Goal: Book appointment/travel/reservation

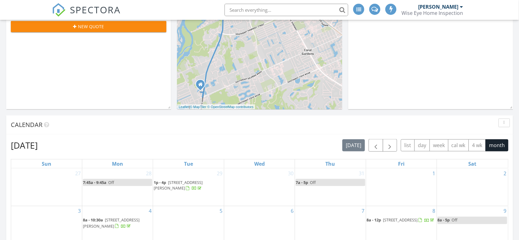
scroll to position [155, 0]
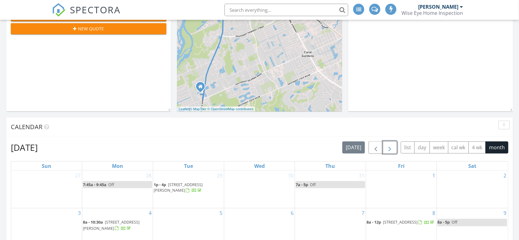
click at [388, 144] on span "button" at bounding box center [389, 147] width 7 height 7
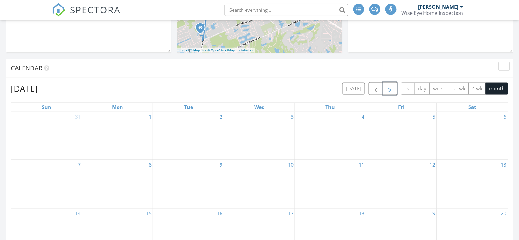
scroll to position [232, 0]
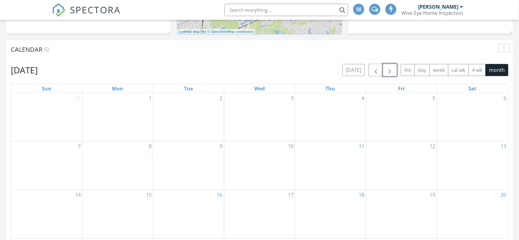
click at [277, 130] on div "3" at bounding box center [259, 117] width 71 height 48
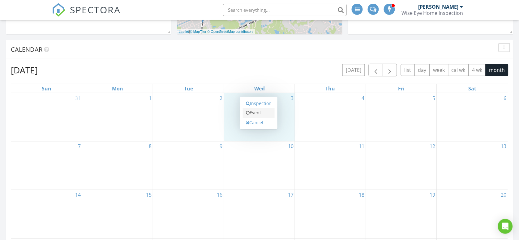
click at [263, 112] on link "Event" at bounding box center [259, 113] width 32 height 10
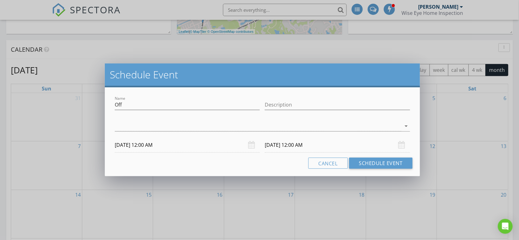
click at [150, 147] on input "[DATE] 12:00 AM" at bounding box center [187, 144] width 145 height 15
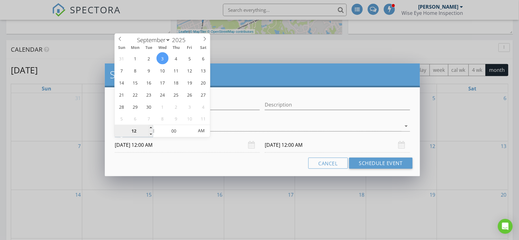
click at [135, 134] on input "12" at bounding box center [134, 131] width 38 height 12
type input "11"
click at [299, 146] on input "[DATE] 12:00 AM" at bounding box center [337, 144] width 145 height 15
type input "[DATE] 11:00 AM"
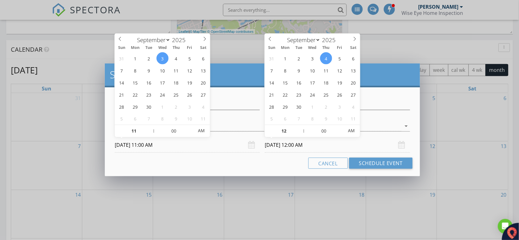
type input "11"
click at [350, 131] on span "AM" at bounding box center [351, 131] width 17 height 12
type input "[DATE] 11:00 PM"
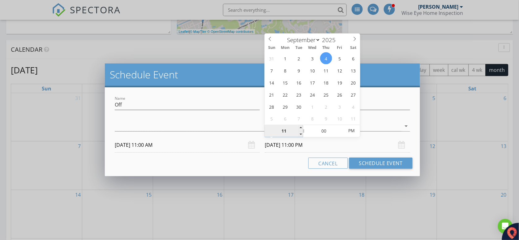
click at [283, 133] on input "11" at bounding box center [284, 131] width 38 height 12
type input "12"
click at [275, 160] on div "Cancel Schedule Event" at bounding box center [262, 162] width 300 height 11
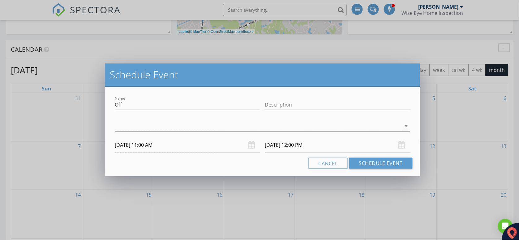
click at [274, 147] on input "[DATE] 12:00 PM" at bounding box center [337, 144] width 145 height 15
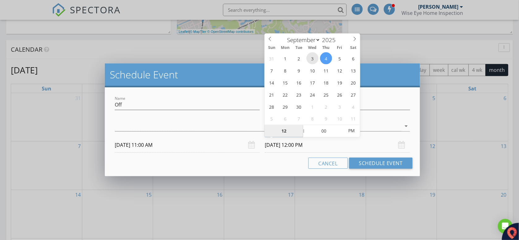
type input "[DATE] 12:00 PM"
click at [265, 164] on div "Cancel Schedule Event" at bounding box center [262, 162] width 300 height 11
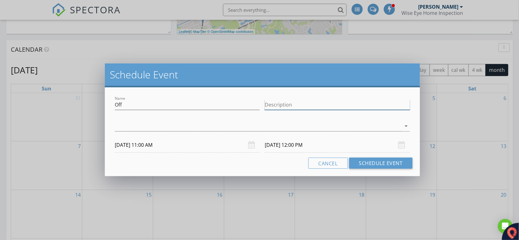
drag, startPoint x: 288, startPoint y: 100, endPoint x: 290, endPoint y: 104, distance: 4.6
click at [288, 100] on input "Description" at bounding box center [337, 105] width 145 height 10
type input "Code Red Roofer [PERSON_NAME] meeting"
click at [173, 122] on div at bounding box center [258, 126] width 286 height 10
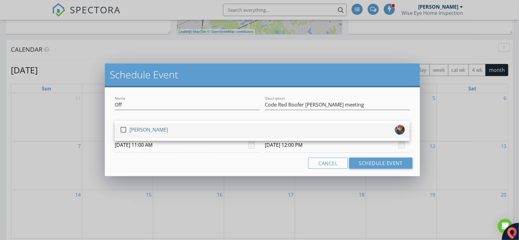
click at [133, 125] on div "[PERSON_NAME]" at bounding box center [149, 130] width 38 height 10
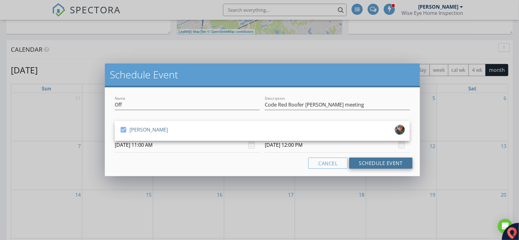
click at [390, 163] on button "Schedule Event" at bounding box center [380, 162] width 63 height 11
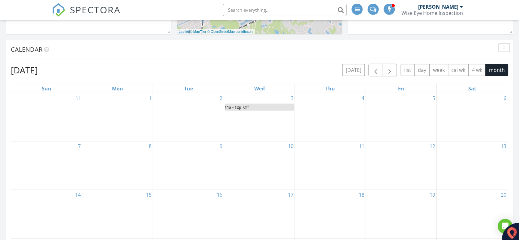
click at [331, 116] on div "4" at bounding box center [330, 117] width 71 height 48
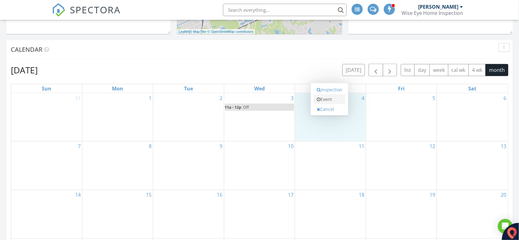
click at [333, 100] on link "Event" at bounding box center [330, 99] width 32 height 10
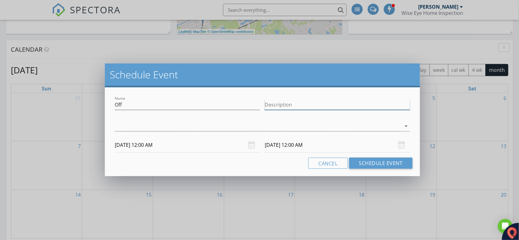
click at [296, 108] on input "Description" at bounding box center [337, 105] width 145 height 10
type input "BAM"
click at [189, 122] on div at bounding box center [258, 126] width 286 height 10
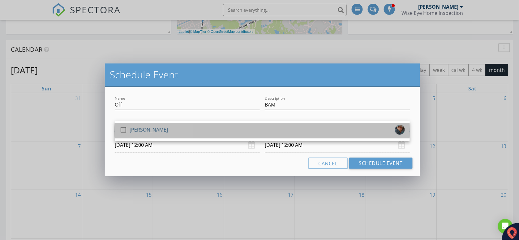
click at [129, 128] on div "check_box_outline_blank" at bounding box center [125, 129] width 10 height 7
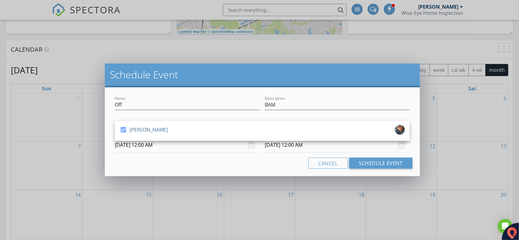
click at [150, 146] on input "[DATE] 12:00 AM" at bounding box center [187, 144] width 145 height 15
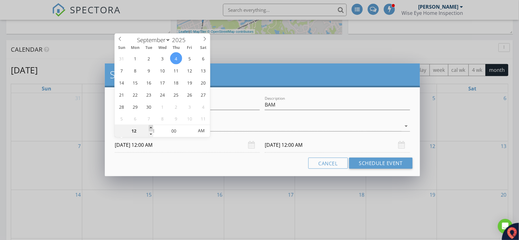
type input "01"
type input "[DATE] 1:00 AM"
click at [150, 126] on span at bounding box center [151, 128] width 4 height 6
type input "02"
type input "[DATE] 2:00 AM"
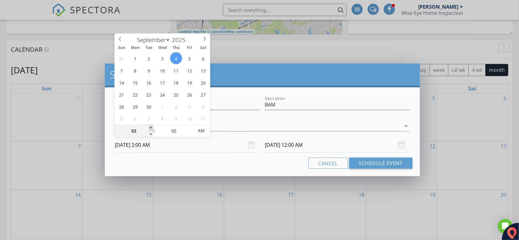
click at [150, 126] on span at bounding box center [151, 128] width 4 height 6
type input "03"
type input "[DATE] 3:00 AM"
click at [150, 126] on span at bounding box center [151, 128] width 4 height 6
type input "04"
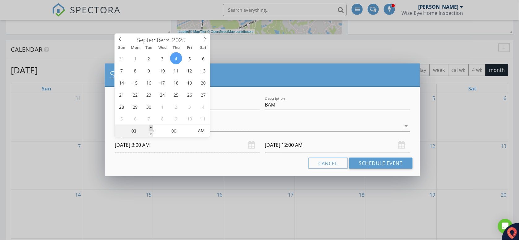
type input "[DATE] 4:00 AM"
click at [150, 126] on span at bounding box center [151, 128] width 4 height 6
type input "[DATE] 4:00 AM"
type input "05"
type input "[DATE] 5:00 AM"
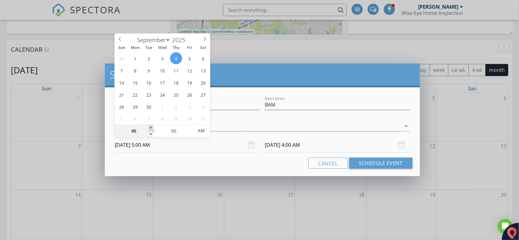
click at [150, 127] on span at bounding box center [151, 128] width 4 height 6
type input "06"
type input "[DATE] 6:00 AM"
click at [150, 127] on span at bounding box center [151, 128] width 4 height 6
type input "07"
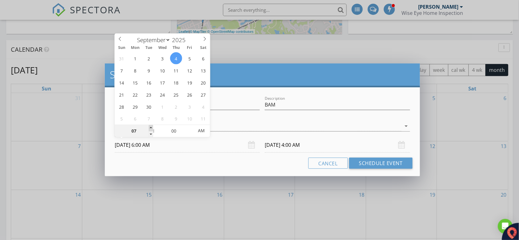
type input "[DATE] 7:00 AM"
click at [150, 127] on span at bounding box center [151, 128] width 4 height 6
type input "07"
type input "[DATE] 7:00 AM"
click at [177, 131] on input "00" at bounding box center [174, 131] width 38 height 12
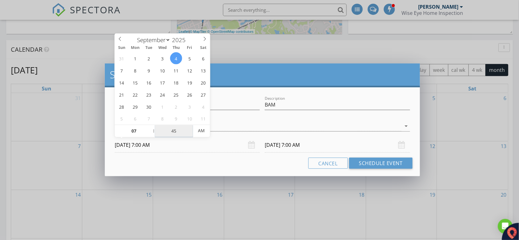
type input "45"
click at [289, 145] on input "[DATE] 7:00 AM" at bounding box center [337, 144] width 145 height 15
type input "[DATE] 7:45 AM"
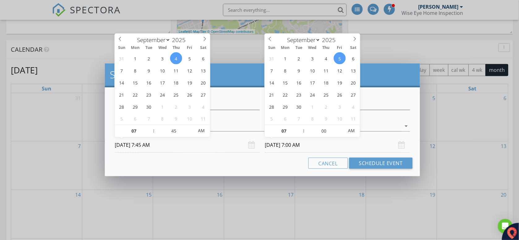
type input "45"
type input "[DATE] 7:45 AM"
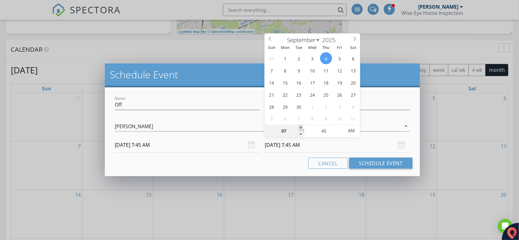
type input "08"
type input "[DATE] 8:45 AM"
click at [299, 127] on span at bounding box center [301, 128] width 4 height 6
type input "09"
type input "[DATE] 9:45 AM"
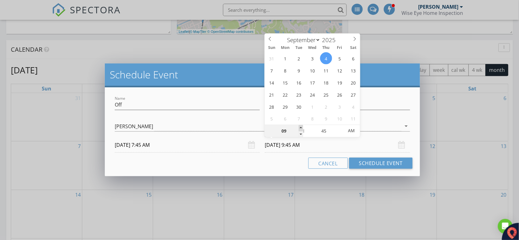
click at [300, 127] on span at bounding box center [301, 128] width 4 height 6
click at [325, 132] on input "45" at bounding box center [324, 131] width 38 height 12
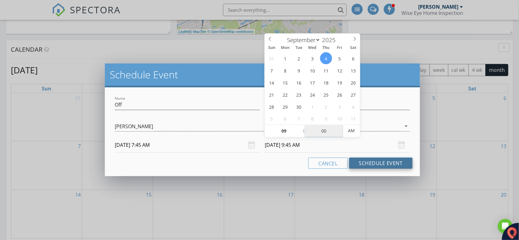
type input "00"
type input "[DATE] 9:00 AM"
click at [387, 162] on button "Schedule Event" at bounding box center [380, 162] width 63 height 11
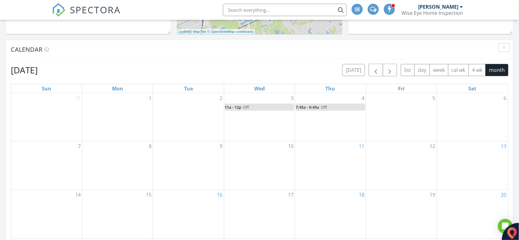
click at [185, 105] on div "2" at bounding box center [188, 117] width 71 height 48
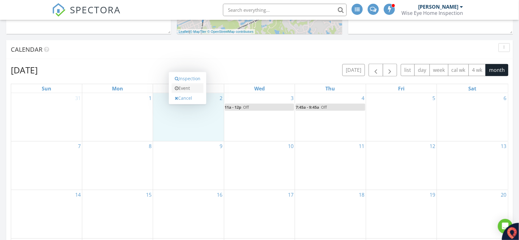
click at [193, 88] on link "Event" at bounding box center [188, 88] width 32 height 10
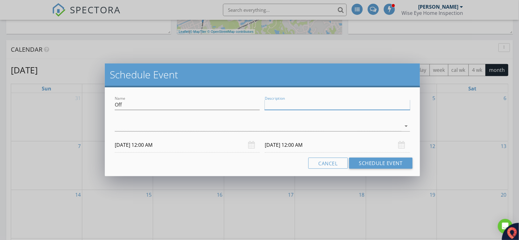
click at [273, 105] on input "Description" at bounding box center [337, 105] width 145 height 10
click at [296, 107] on input "Description" at bounding box center [337, 105] width 145 height 10
type input "MCRTC"
click at [229, 121] on div at bounding box center [258, 126] width 286 height 10
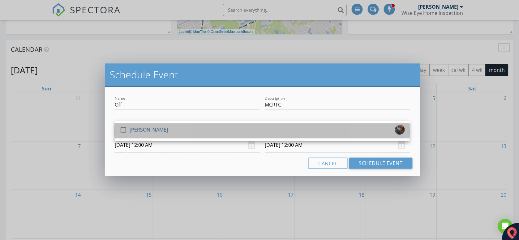
click at [136, 127] on div "[PERSON_NAME]" at bounding box center [149, 130] width 38 height 10
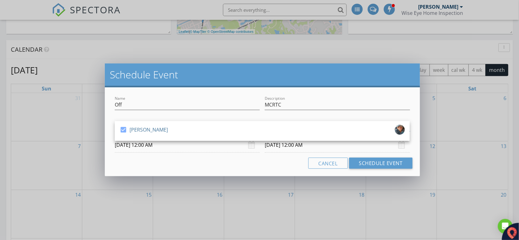
click at [152, 146] on input "[DATE] 12:00 AM" at bounding box center [187, 144] width 145 height 15
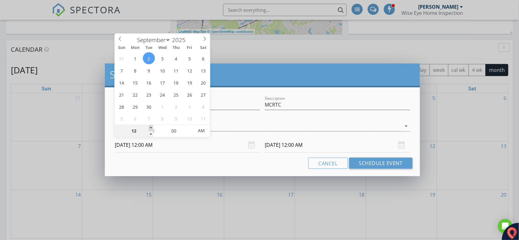
type input "01"
type input "[DATE] 1:00 AM"
click at [151, 126] on span at bounding box center [151, 128] width 4 height 6
type input "[DATE] 1:00 AM"
type input "02"
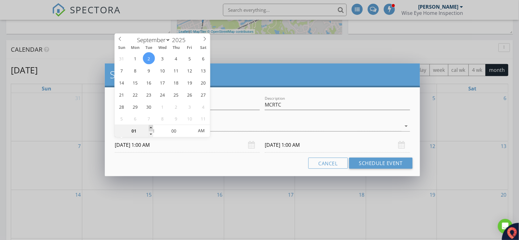
type input "[DATE] 2:00 AM"
click at [151, 126] on span at bounding box center [151, 128] width 4 height 6
type input "03"
type input "[DATE] 3:00 AM"
click at [151, 126] on span at bounding box center [151, 128] width 4 height 6
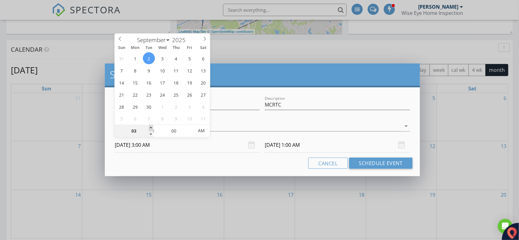
type input "04"
type input "[DATE] 4:00 AM"
click at [151, 126] on span at bounding box center [151, 128] width 4 height 6
type input "05"
type input "[DATE] 5:00 AM"
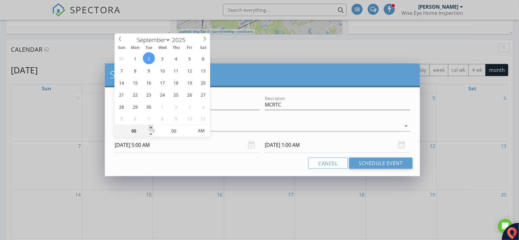
click at [151, 126] on span at bounding box center [151, 128] width 4 height 6
type input "06"
type input "[DATE] 6:00 AM"
click at [151, 126] on span at bounding box center [151, 128] width 4 height 6
type input "[DATE] 6:00 AM"
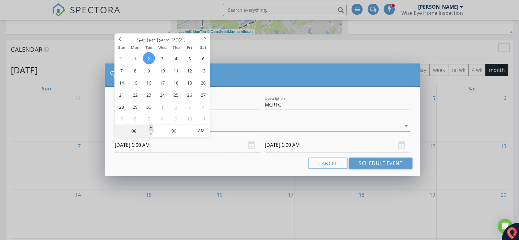
type input "07"
type input "[DATE] 7:00 AM"
click at [151, 126] on span at bounding box center [151, 128] width 4 height 6
type input "[DATE] 7:00 AM"
type input "08"
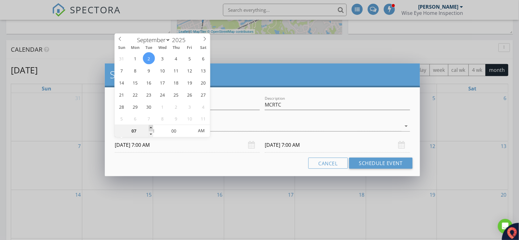
type input "[DATE] 8:00 AM"
click at [151, 126] on span at bounding box center [151, 128] width 4 height 6
type input "[DATE] 8:00 AM"
click at [174, 132] on input "00" at bounding box center [174, 131] width 38 height 12
type input "30"
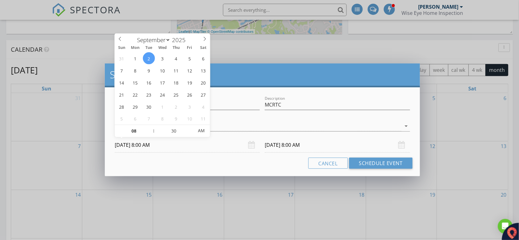
type input "[DATE] 8:30 AM"
click at [296, 150] on input "[DATE] 8:00 AM" at bounding box center [337, 144] width 145 height 15
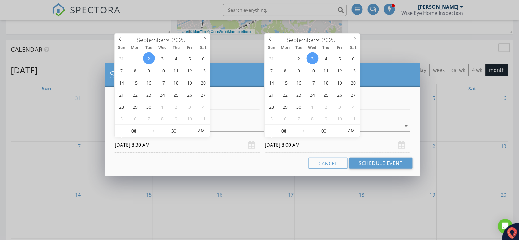
type input "30"
type input "[DATE] 8:30 AM"
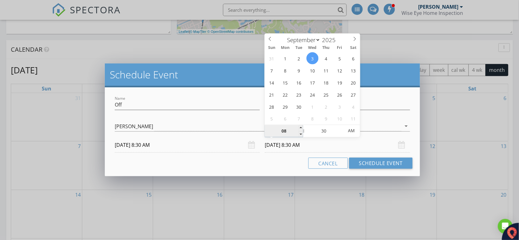
click at [285, 133] on input "08" at bounding box center [284, 131] width 38 height 12
type input "09"
type input "[DATE] 9:30 AM"
click at [299, 127] on span at bounding box center [301, 128] width 4 height 6
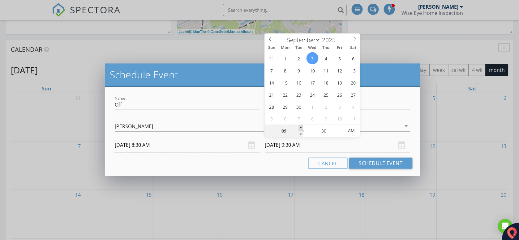
type input "10"
type input "[DATE] 10:30 AM"
click at [323, 131] on input "30" at bounding box center [324, 131] width 38 height 12
type input "00"
click at [268, 165] on div "Cancel Schedule Event" at bounding box center [262, 162] width 300 height 11
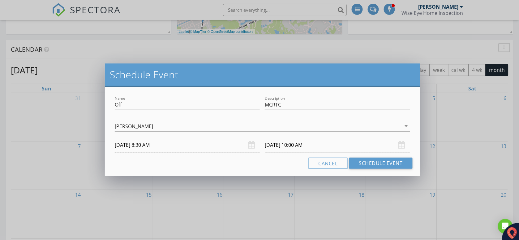
click at [279, 147] on input "[DATE] 10:00 AM" at bounding box center [337, 144] width 145 height 15
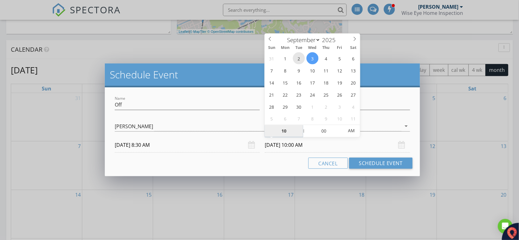
type input "[DATE] 10:00 AM"
drag, startPoint x: 271, startPoint y: 160, endPoint x: 345, endPoint y: 159, distance: 73.9
click at [271, 161] on div "Cancel Schedule Event" at bounding box center [262, 162] width 300 height 11
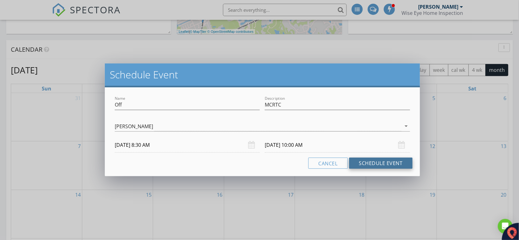
click at [378, 160] on button "Schedule Event" at bounding box center [380, 162] width 63 height 11
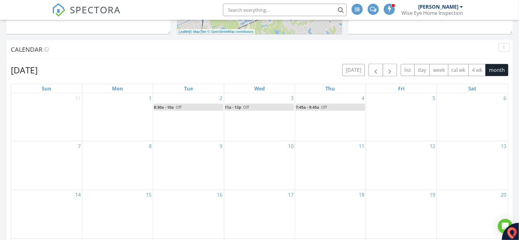
click at [262, 119] on div "3 11a - 12p Off" at bounding box center [259, 117] width 71 height 48
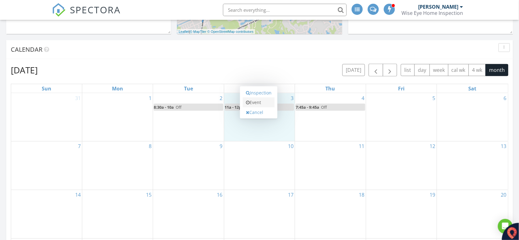
click at [260, 102] on link "Event" at bounding box center [259, 102] width 32 height 10
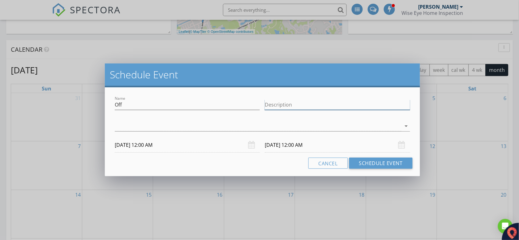
click at [276, 105] on input "Description" at bounding box center [337, 105] width 145 height 10
type input "JTHS"
click at [194, 128] on div at bounding box center [258, 126] width 286 height 10
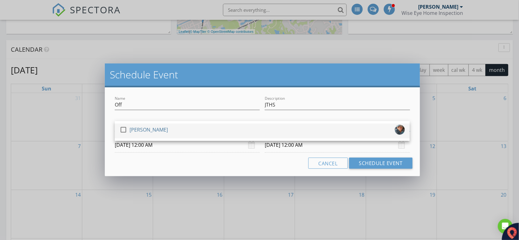
click at [141, 130] on div "[PERSON_NAME]" at bounding box center [149, 130] width 38 height 10
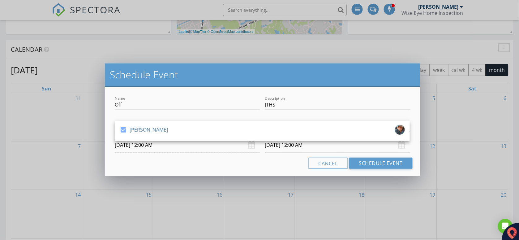
click at [176, 147] on input "[DATE] 12:00 AM" at bounding box center [187, 144] width 145 height 15
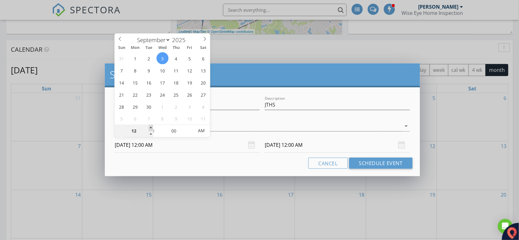
type input "01"
type input "[DATE] 1:00 AM"
click at [151, 127] on span at bounding box center [151, 128] width 4 height 6
type input "02"
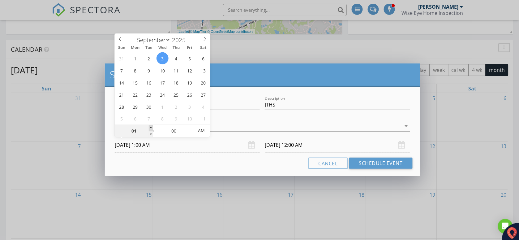
type input "[DATE] 2:00 AM"
type input "03"
type input "[DATE] 3:00 AM"
click at [151, 127] on span at bounding box center [151, 128] width 4 height 6
type input "04"
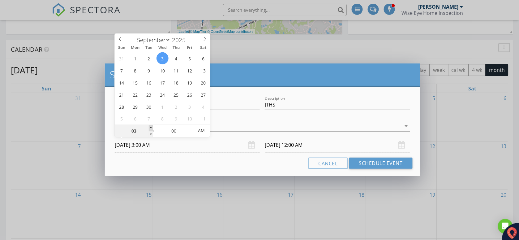
type input "[DATE] 4:00 AM"
click at [151, 127] on span at bounding box center [151, 128] width 4 height 6
type input "05"
type input "[DATE] 5:00 AM"
click at [151, 127] on span at bounding box center [151, 128] width 4 height 6
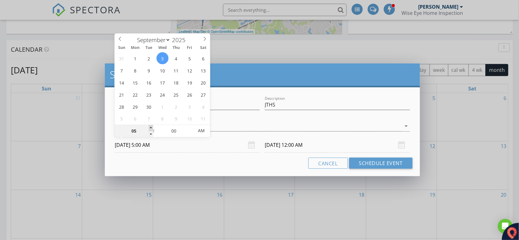
type input "[DATE] 5:00 AM"
type input "06"
type input "[DATE] 6:00 AM"
click at [151, 127] on span at bounding box center [151, 128] width 4 height 6
type input "[DATE] 6:00 AM"
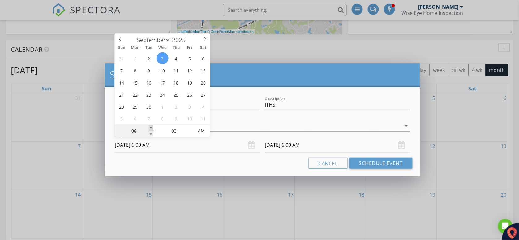
type input "07"
type input "[DATE] 7:00 AM"
click at [151, 127] on span at bounding box center [151, 128] width 4 height 6
type input "08"
type input "[DATE] 8:00 AM"
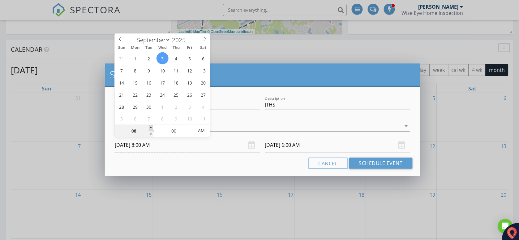
click at [151, 127] on span at bounding box center [151, 128] width 4 height 6
type input "[DATE] 8:00 AM"
click at [151, 127] on span at bounding box center [151, 128] width 4 height 6
type input "09"
type input "[DATE] 9:00 AM"
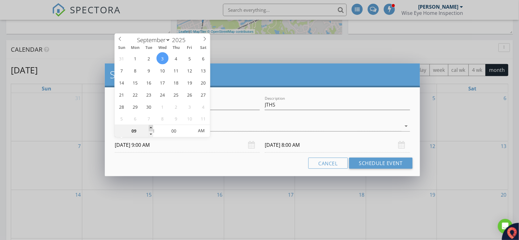
type input "[DATE] 9:00 AM"
type input "08"
type input "[DATE] 8:00 AM"
click at [152, 134] on span at bounding box center [151, 134] width 4 height 6
type input "[DATE] 8:00 AM"
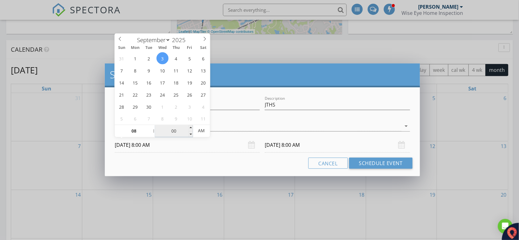
click at [173, 131] on input "00" at bounding box center [174, 131] width 38 height 12
type input "30"
click at [327, 141] on input "[DATE] 8:00 AM" at bounding box center [337, 144] width 145 height 15
type input "[DATE] 8:30 AM"
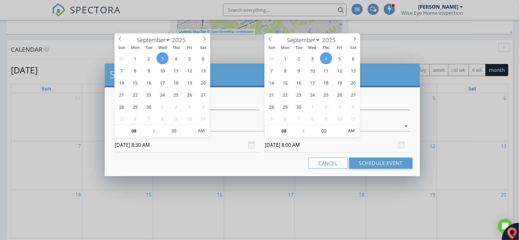
type input "30"
type input "[DATE] 8:30 AM"
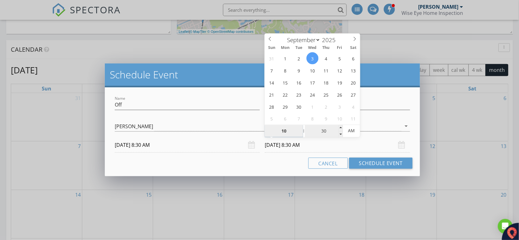
type input "10"
type input "[DATE] 10:30 AM"
click at [326, 129] on input "30" at bounding box center [324, 131] width 38 height 12
type input "00"
type input "[DATE] 10:00 AM"
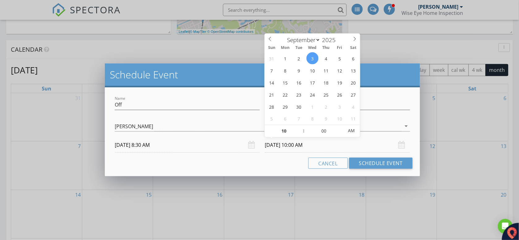
drag, startPoint x: 406, startPoint y: 84, endPoint x: 407, endPoint y: 89, distance: 4.4
click at [406, 86] on div "Schedule Event" at bounding box center [262, 75] width 315 height 24
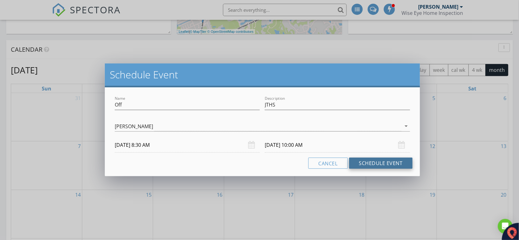
click at [377, 163] on button "Schedule Event" at bounding box center [380, 162] width 63 height 11
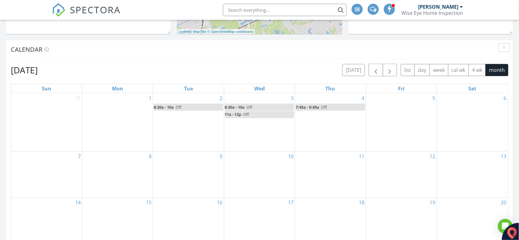
click at [120, 169] on div "8" at bounding box center [117, 175] width 71 height 46
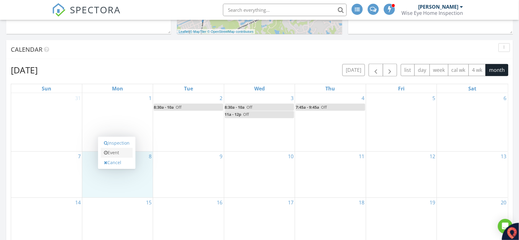
click at [122, 152] on link "Event" at bounding box center [117, 153] width 32 height 10
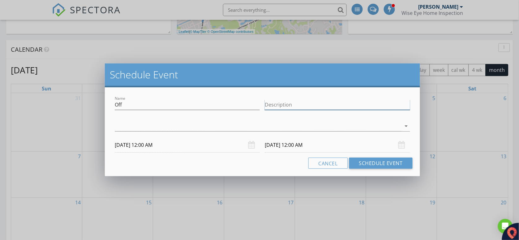
click at [287, 106] on input "Description" at bounding box center [337, 105] width 145 height 10
type input "Treasure Coast Business Professionals"
click at [151, 126] on div at bounding box center [258, 126] width 286 height 10
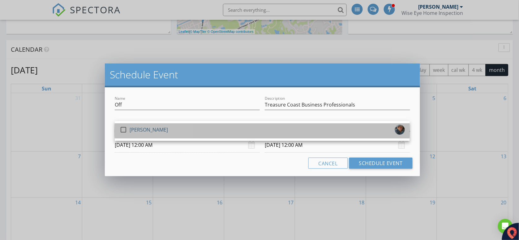
click at [140, 132] on div "[PERSON_NAME]" at bounding box center [149, 130] width 38 height 10
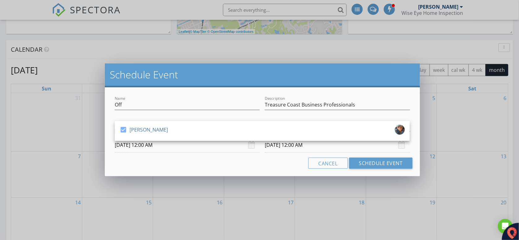
click at [152, 146] on input "[DATE] 12:00 AM" at bounding box center [187, 144] width 145 height 15
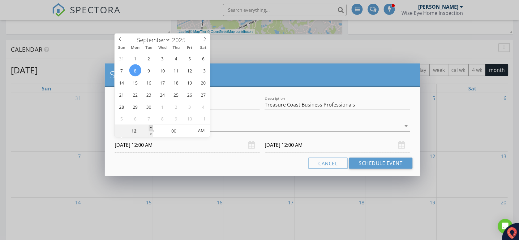
type input "01"
type input "[DATE] 1:00 AM"
click at [151, 127] on span at bounding box center [151, 128] width 4 height 6
type input "02"
type input "[DATE] 2:00 AM"
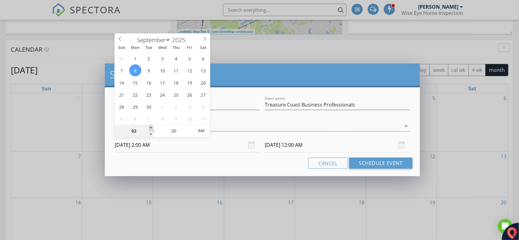
click at [151, 127] on span at bounding box center [151, 128] width 4 height 6
type input "04"
type input "[DATE] 4:00 AM"
click at [151, 127] on span at bounding box center [151, 128] width 4 height 6
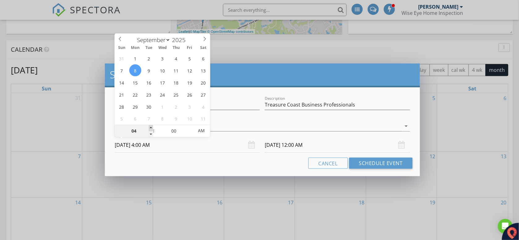
type input "05"
type input "[DATE] 5:00 AM"
click at [151, 127] on span at bounding box center [151, 128] width 4 height 6
type input "06"
type input "[DATE] 6:00 AM"
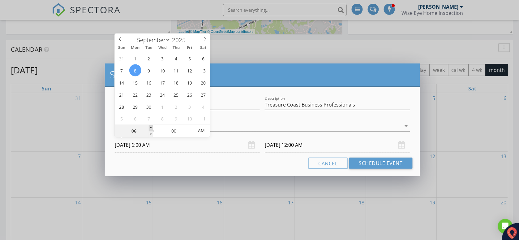
click at [151, 127] on span at bounding box center [151, 128] width 4 height 6
type input "07"
type input "[DATE] 7:00 AM"
click at [151, 127] on span at bounding box center [151, 128] width 4 height 6
type input "[DATE] 7:00 AM"
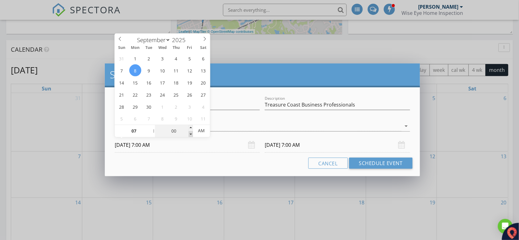
type input "06"
type input "55"
type input "[DATE] 6:55 AM"
click at [190, 135] on span at bounding box center [191, 134] width 4 height 6
type input "50"
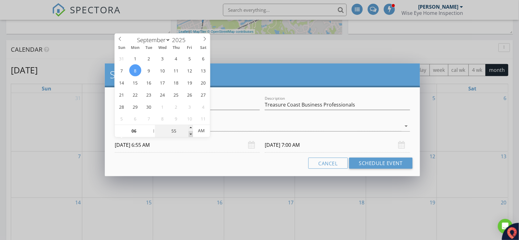
type input "[DATE] 6:50 AM"
click at [190, 135] on span at bounding box center [191, 134] width 4 height 6
type input "45"
type input "[DATE] 6:45 AM"
click at [190, 135] on span at bounding box center [191, 134] width 4 height 6
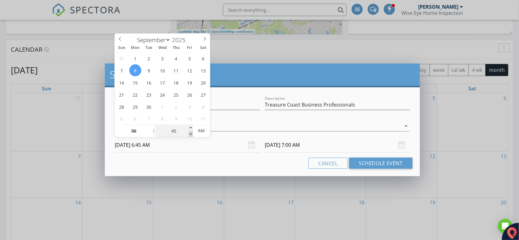
type input "40"
type input "[DATE] 6:40 AM"
click at [190, 135] on span at bounding box center [191, 134] width 4 height 6
type input "35"
type input "[DATE] 6:35 AM"
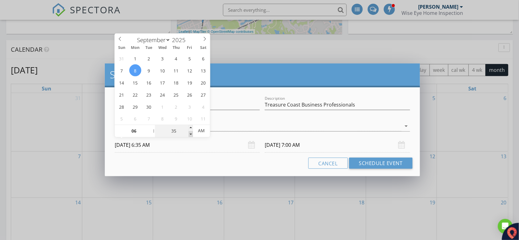
click at [190, 135] on span at bounding box center [191, 134] width 4 height 6
type input "06"
type input "35"
type input "[DATE] 6:35 AM"
type input "40"
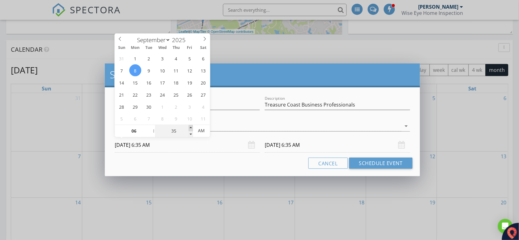
type input "[DATE] 6:40 AM"
click at [190, 127] on span at bounding box center [191, 128] width 4 height 6
type input "45"
type input "[DATE] 6:45 AM"
click at [190, 127] on span at bounding box center [191, 128] width 4 height 6
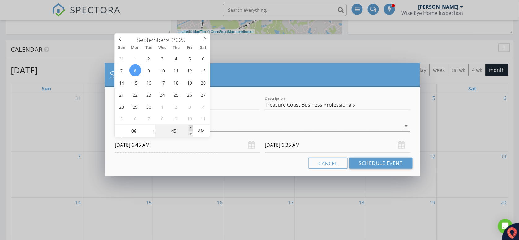
type input "45"
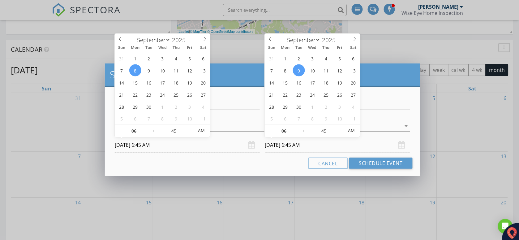
click at [310, 147] on input "[DATE] 6:45 AM" at bounding box center [337, 144] width 145 height 15
type input "[DATE] 6:45 AM"
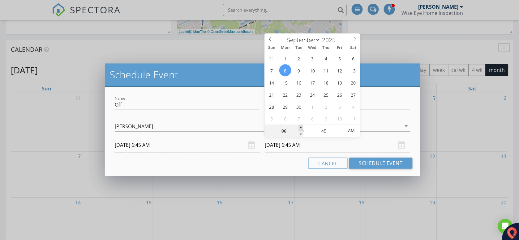
type input "07"
type input "[DATE] 7:45 AM"
click at [299, 127] on span at bounding box center [301, 128] width 4 height 6
type input "08"
type input "[DATE] 8:45 AM"
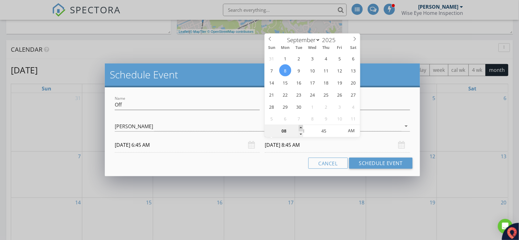
click at [299, 127] on span at bounding box center [301, 128] width 4 height 6
type input "09"
type input "[DATE] 9:45 AM"
click at [299, 127] on span at bounding box center [301, 128] width 4 height 6
click at [327, 131] on input "45" at bounding box center [324, 131] width 38 height 12
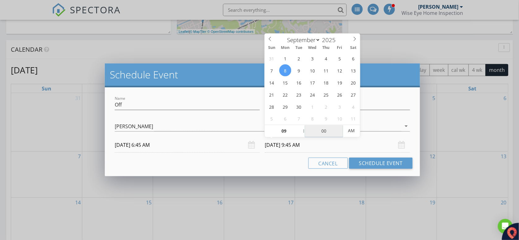
type input "00"
type input "[DATE] 9:00 AM"
click at [265, 161] on div "Cancel Schedule Event" at bounding box center [262, 162] width 300 height 11
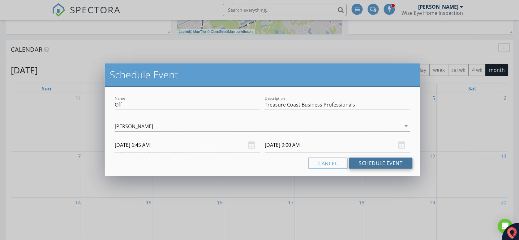
click at [373, 165] on button "Schedule Event" at bounding box center [380, 162] width 63 height 11
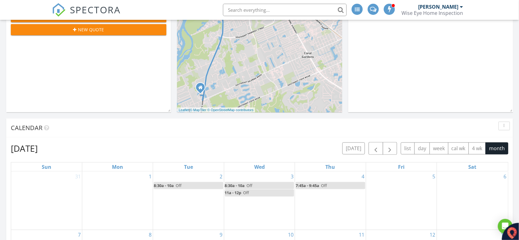
scroll to position [155, 0]
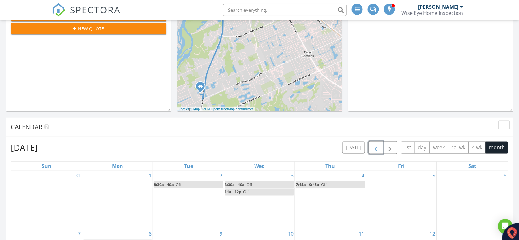
click at [373, 148] on span "button" at bounding box center [375, 147] width 7 height 7
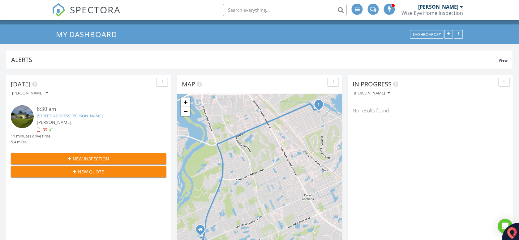
scroll to position [0, 0]
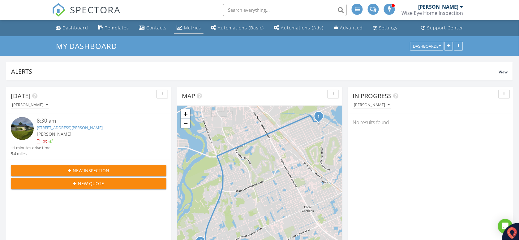
click at [186, 30] on link "Metrics" at bounding box center [188, 27] width 29 height 11
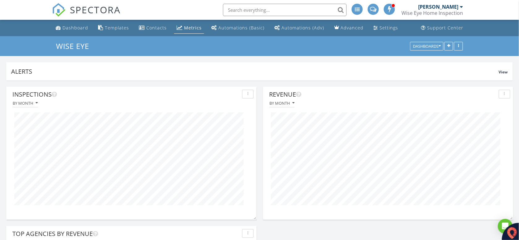
click at [68, 25] on div "Dashboard" at bounding box center [75, 28] width 26 height 6
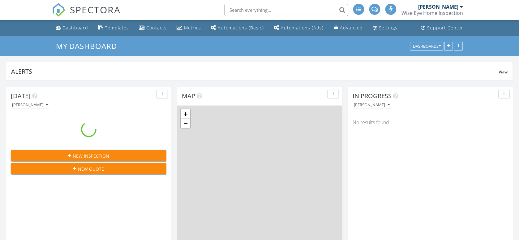
scroll to position [575, 531]
